Goal: Find specific page/section: Find specific page/section

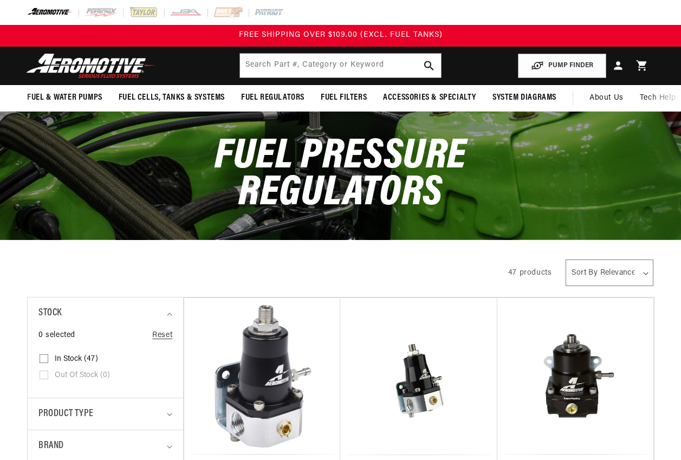
drag, startPoint x: 0, startPoint y: 292, endPoint x: -2, endPoint y: 299, distance: 7.4
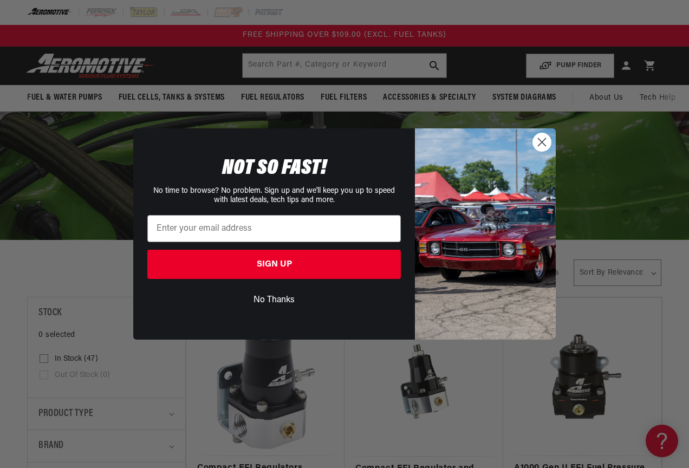
drag, startPoint x: -2, startPoint y: 299, endPoint x: -2, endPoint y: 421, distance: 121.8
drag, startPoint x: -2, startPoint y: 421, endPoint x: 253, endPoint y: 302, distance: 281.5
click at [253, 302] on button "No Thanks" at bounding box center [273, 300] width 253 height 21
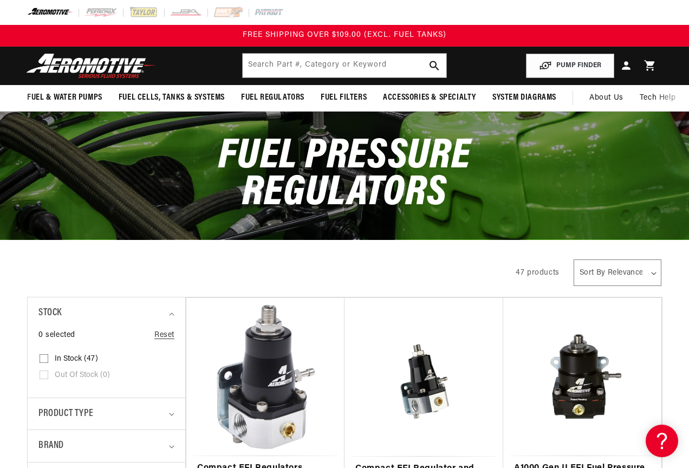
click at [258, 302] on div "NOT SO FAST! No time to browse? No problem. Sign up and we'll keep you up to sp…" at bounding box center [279, 255] width 271 height 190
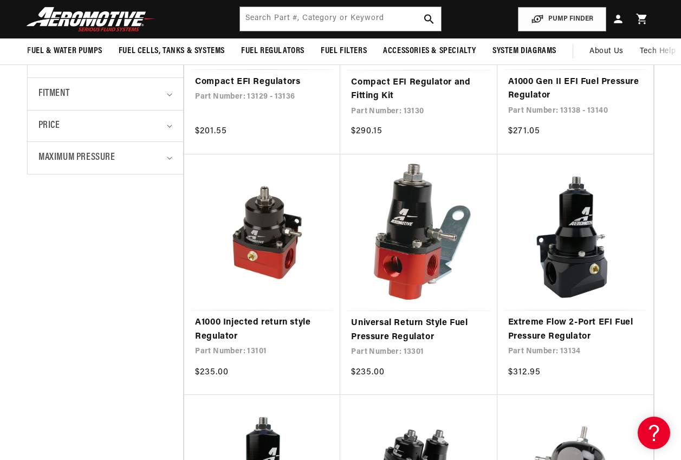
scroll to position [217, 0]
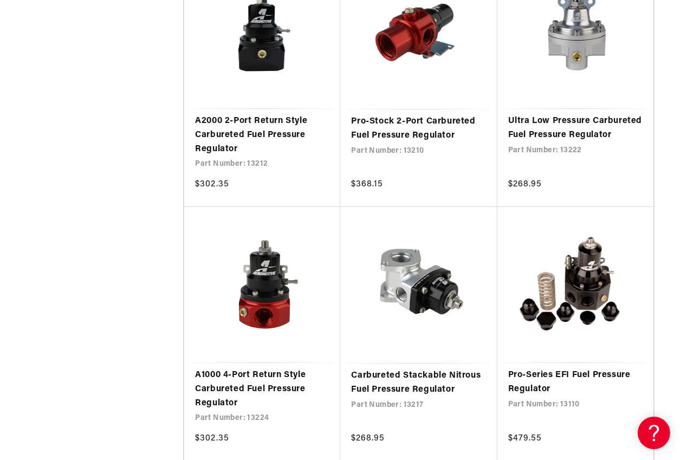
scroll to position [2003, 0]
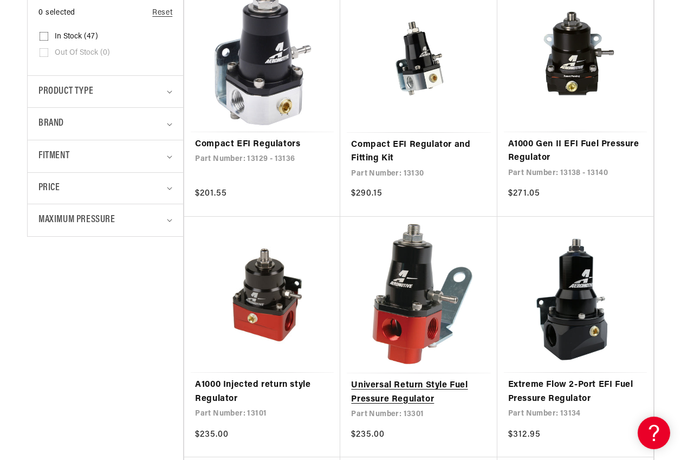
scroll to position [325, 0]
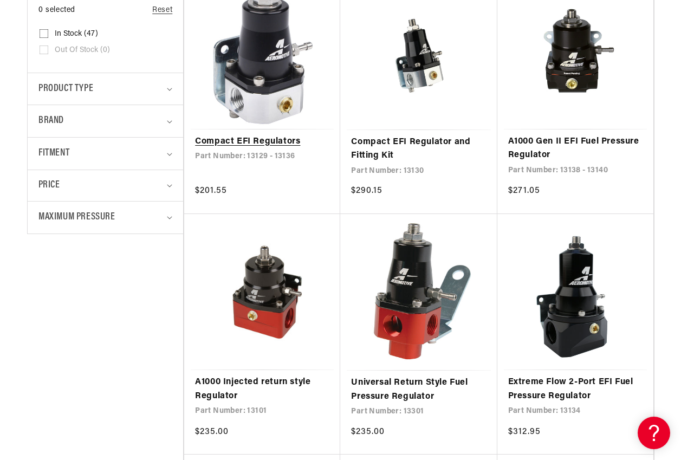
click at [282, 143] on link "Compact EFI Regulators" at bounding box center [262, 142] width 134 height 14
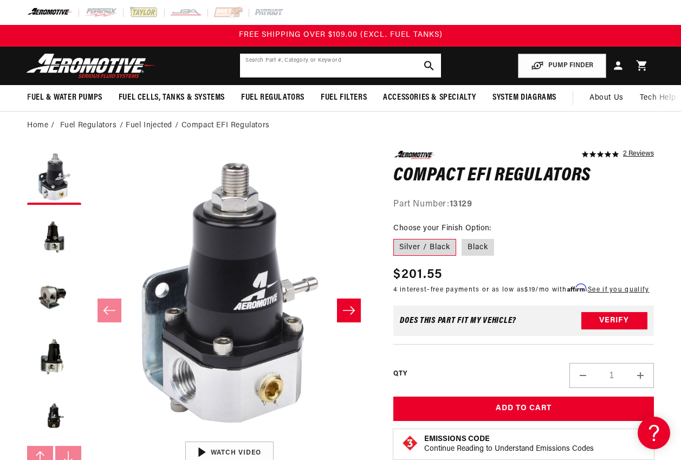
click at [352, 64] on input "text" at bounding box center [340, 66] width 200 height 24
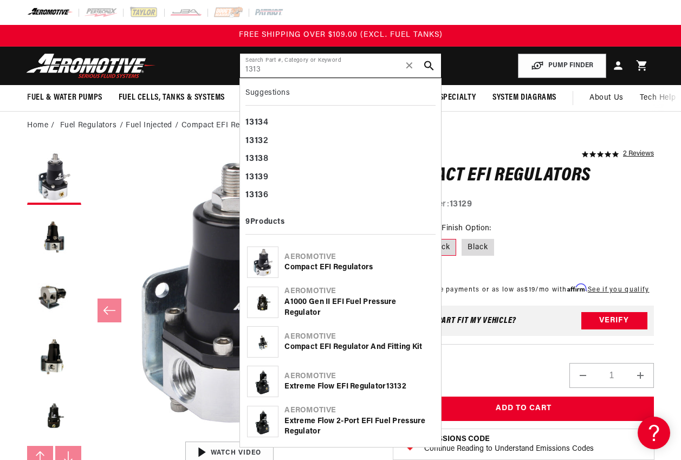
type input "13136"
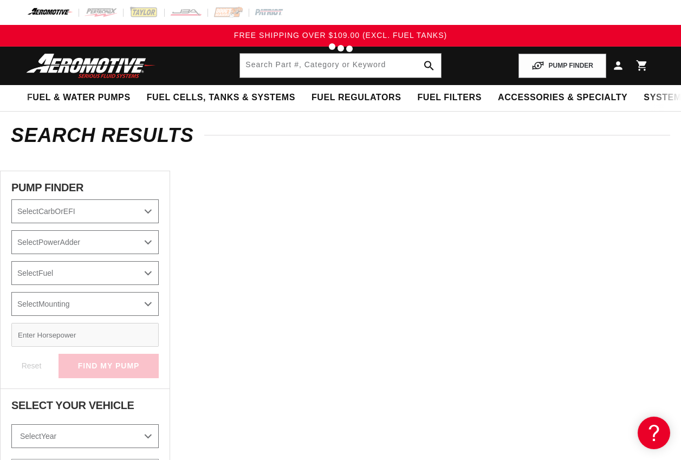
type input "13136"
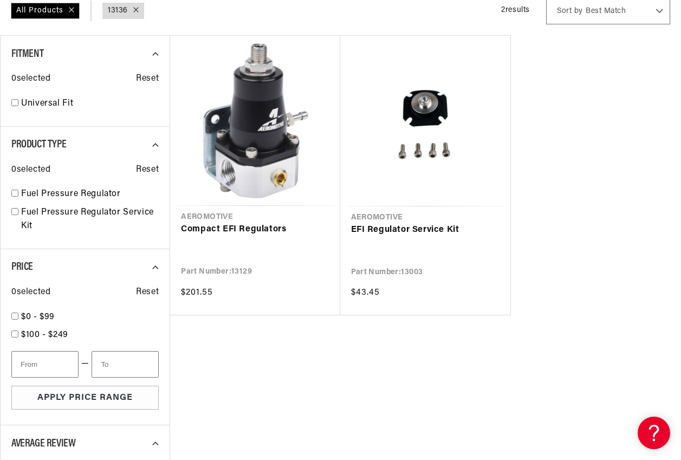
scroll to position [217, 0]
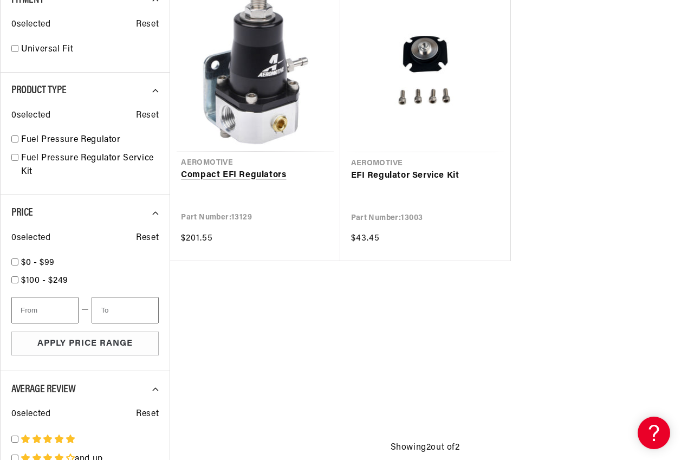
click at [246, 180] on link "Compact EFI Regulators" at bounding box center [255, 175] width 148 height 14
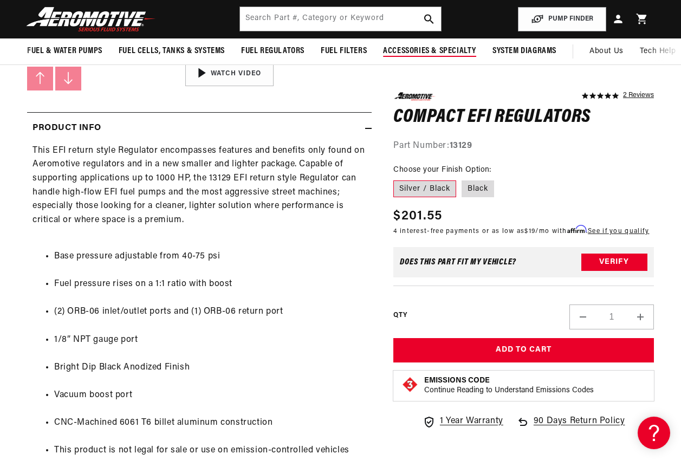
scroll to position [325, 0]
